Goal: Task Accomplishment & Management: Complete application form

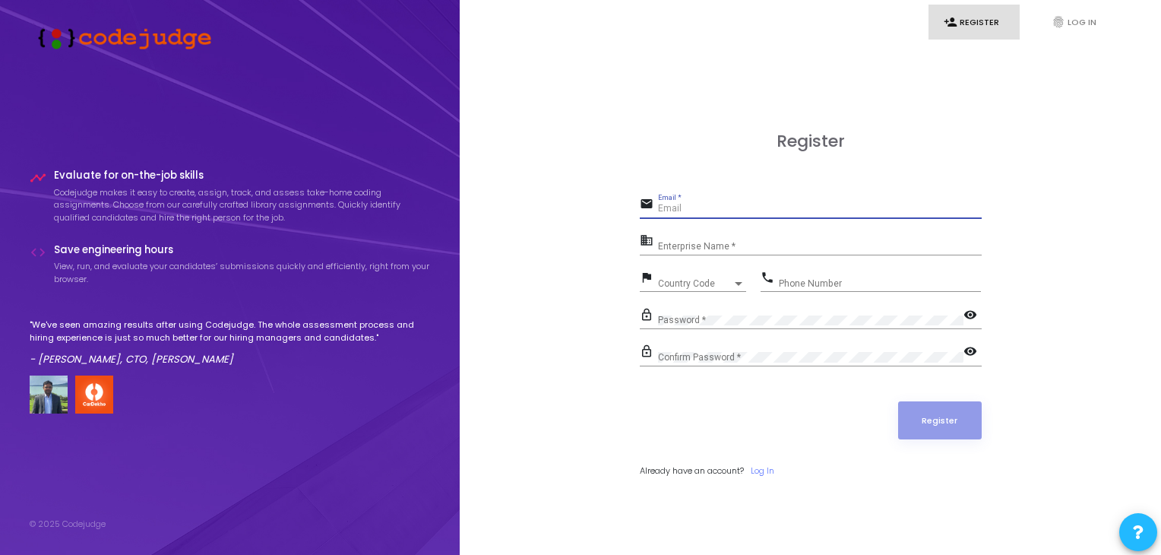
click at [726, 209] on input "Email *" at bounding box center [820, 209] width 324 height 11
type input "[EMAIL_ADDRESS][DOMAIN_NAME]"
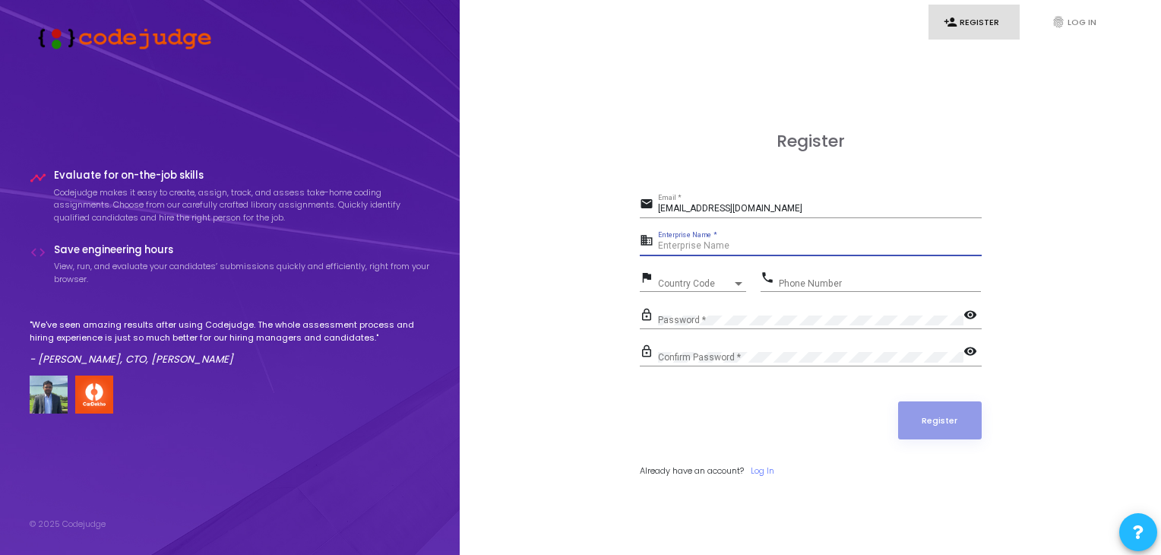
click at [741, 244] on input "Enterprise Name *" at bounding box center [820, 246] width 324 height 11
type input "NA"
click at [714, 279] on div "Country Code" at bounding box center [695, 283] width 74 height 9
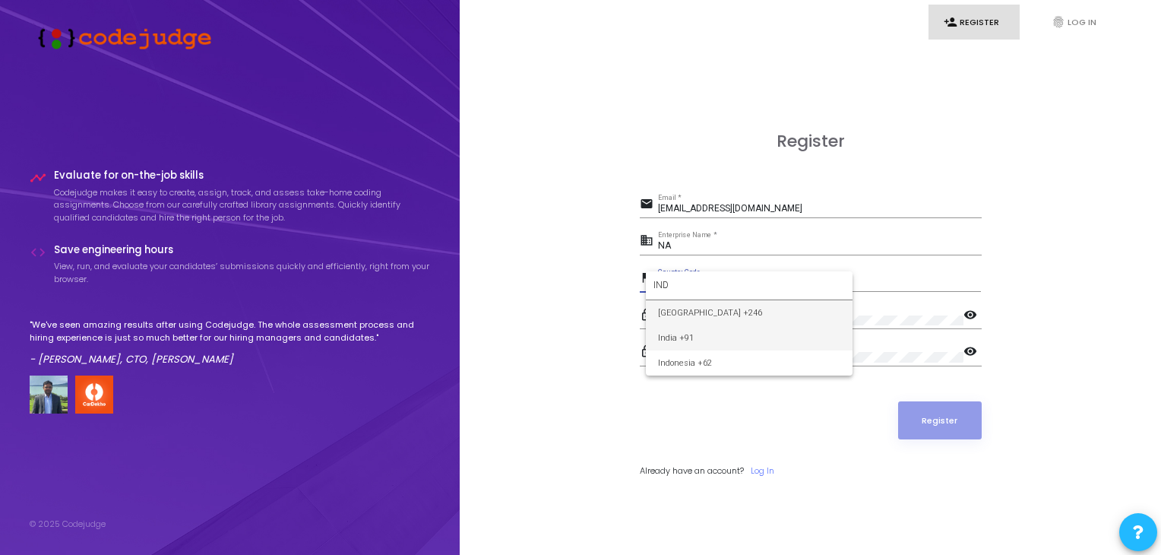
type input "IND"
click at [718, 332] on span "India +91" at bounding box center [749, 337] width 182 height 25
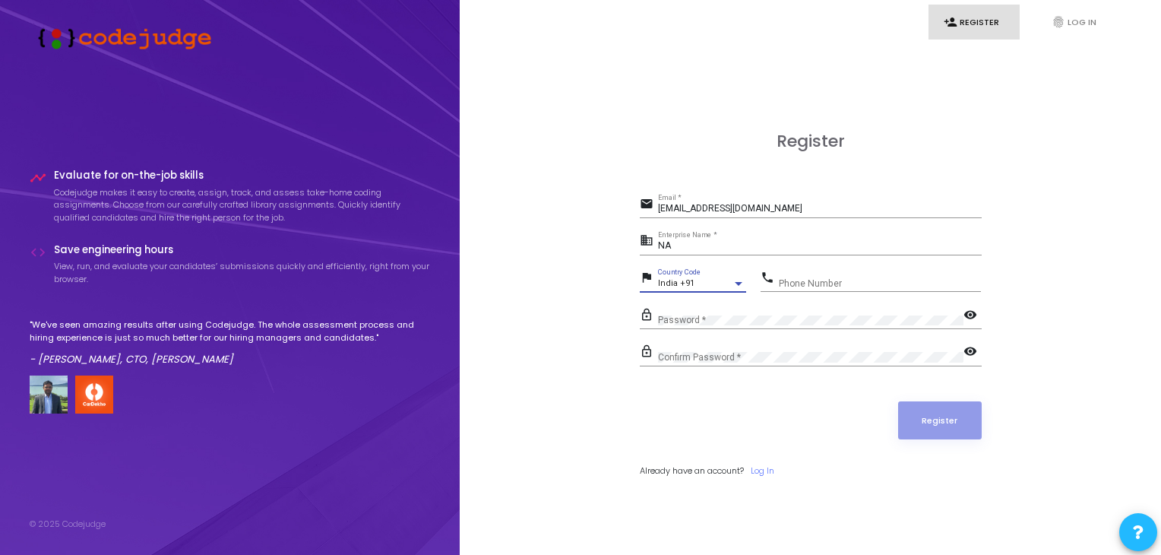
click at [788, 283] on input "Phone Number" at bounding box center [880, 283] width 202 height 11
type input "7247429217"
click at [972, 317] on mat-icon "visibility" at bounding box center [972, 316] width 18 height 18
click at [838, 349] on div "Confirm Password *" at bounding box center [810, 354] width 305 height 24
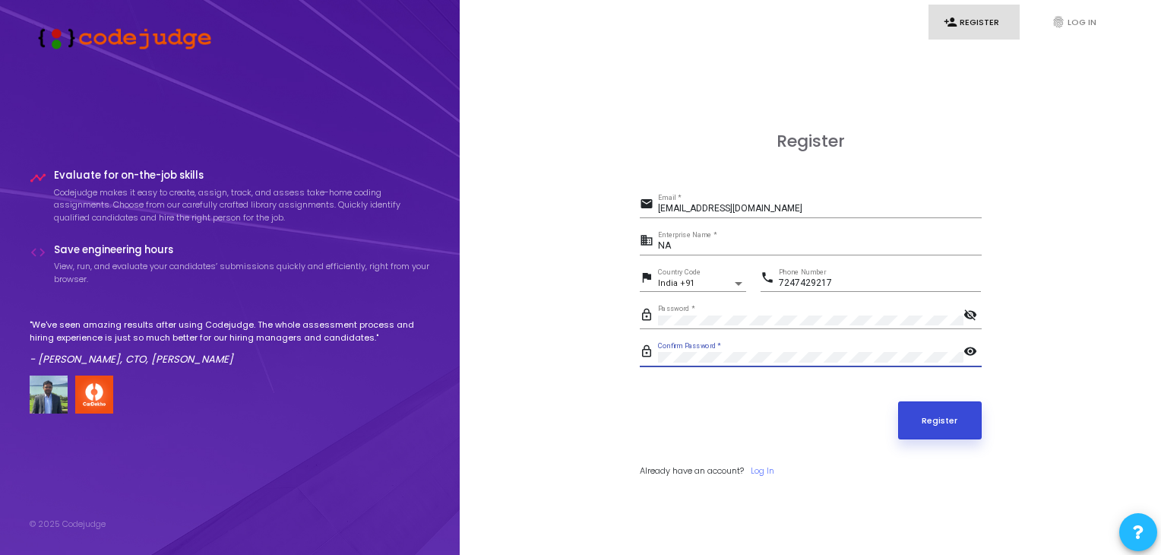
click at [912, 421] on button "Register" at bounding box center [940, 420] width 84 height 38
click at [945, 422] on button "Register" at bounding box center [940, 420] width 84 height 38
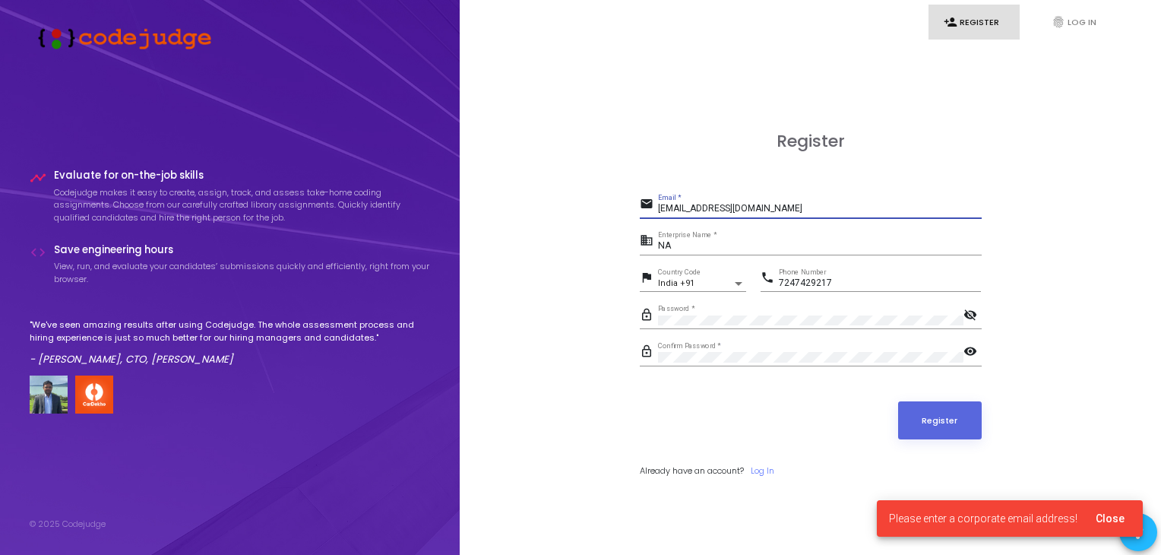
click at [778, 213] on input "[EMAIL_ADDRESS][DOMAIN_NAME]" at bounding box center [820, 209] width 324 height 11
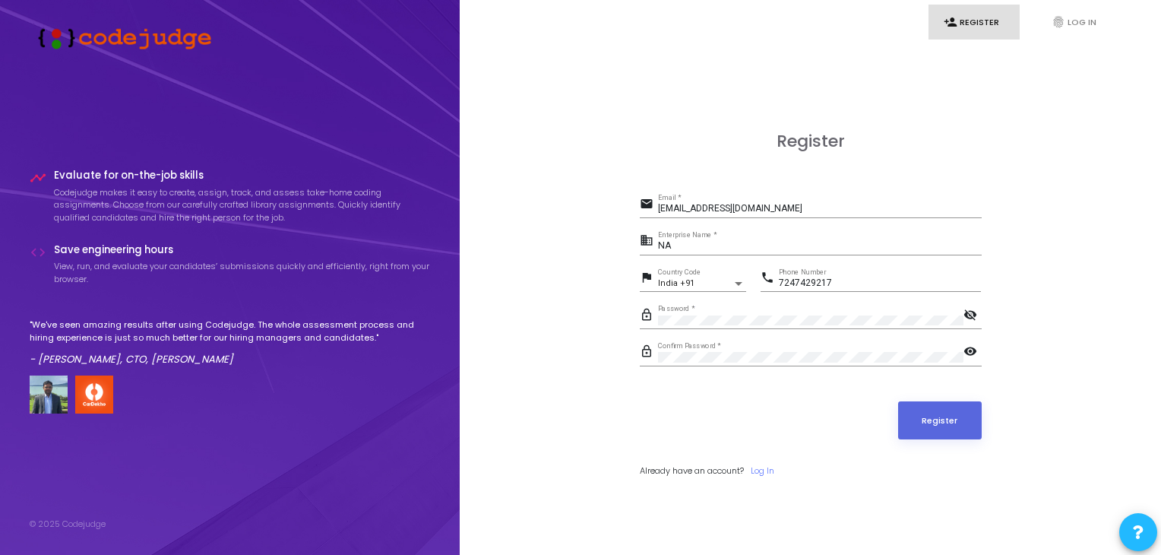
click at [784, 376] on form "email [EMAIL_ADDRESS][DOMAIN_NAME] Email * business NA Enterprise Name * flag I…" at bounding box center [811, 335] width 342 height 283
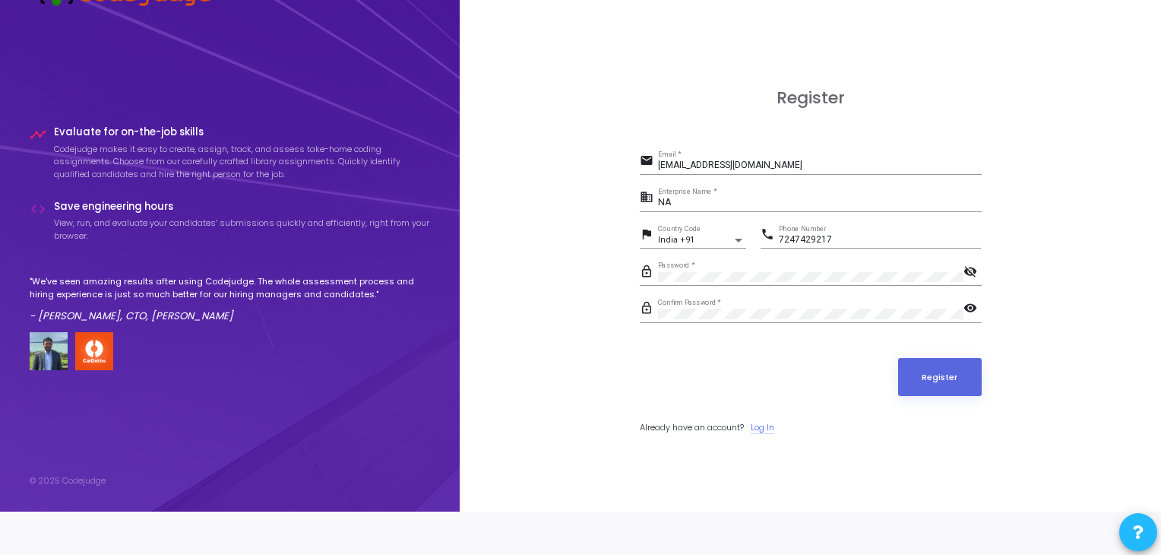
click at [764, 421] on link "Log In" at bounding box center [762, 427] width 24 height 13
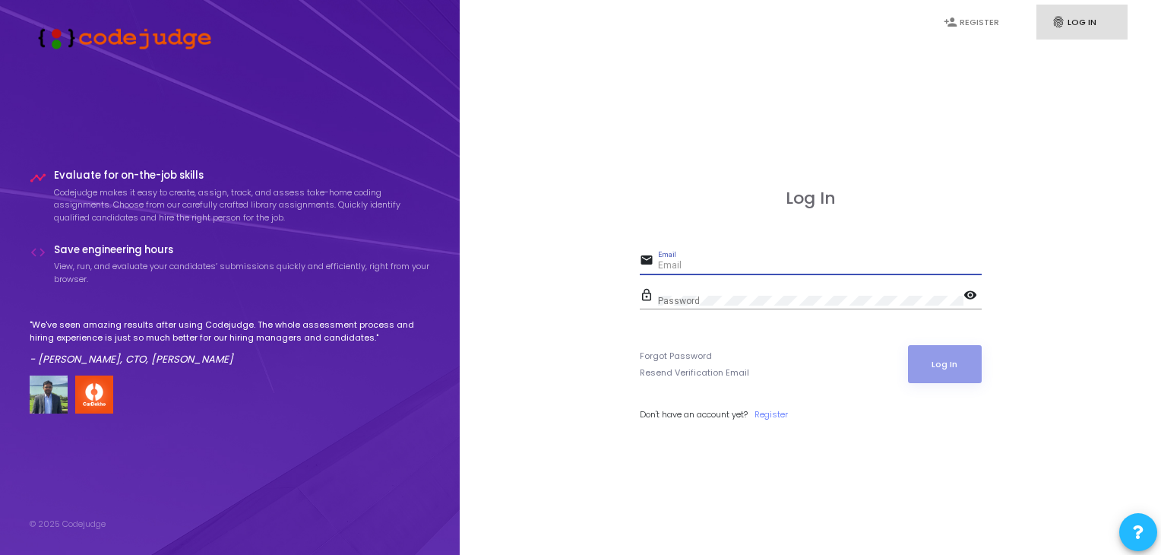
click at [838, 267] on input "Email" at bounding box center [820, 266] width 324 height 11
type input "[EMAIL_ADDRESS][DOMAIN_NAME]"
click at [943, 359] on button "Log In" at bounding box center [945, 364] width 74 height 38
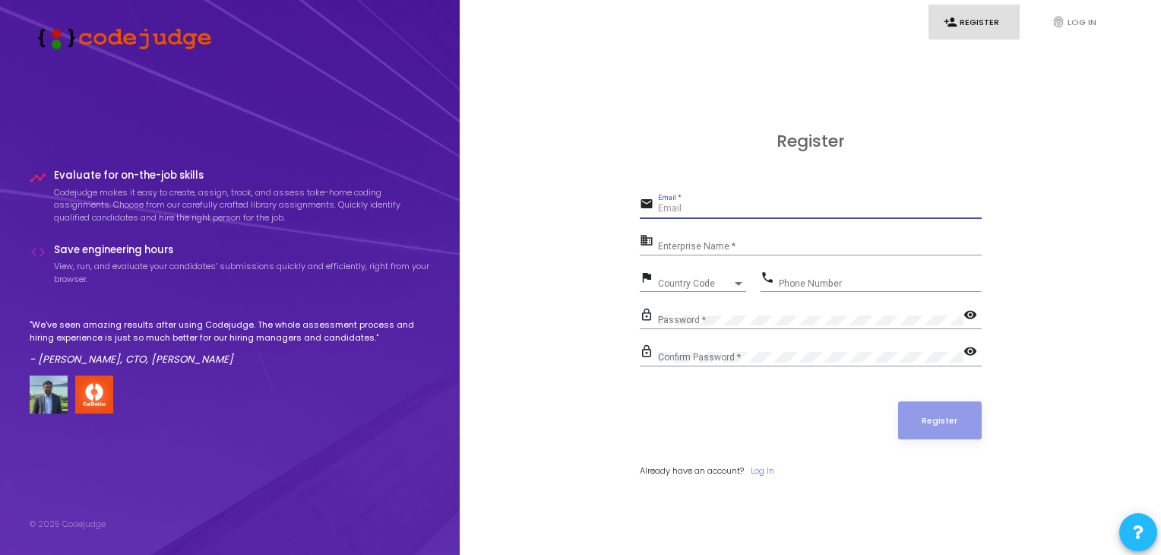
click at [685, 214] on input "Email *" at bounding box center [820, 209] width 324 height 11
